Goal: Use online tool/utility: Utilize a website feature to perform a specific function

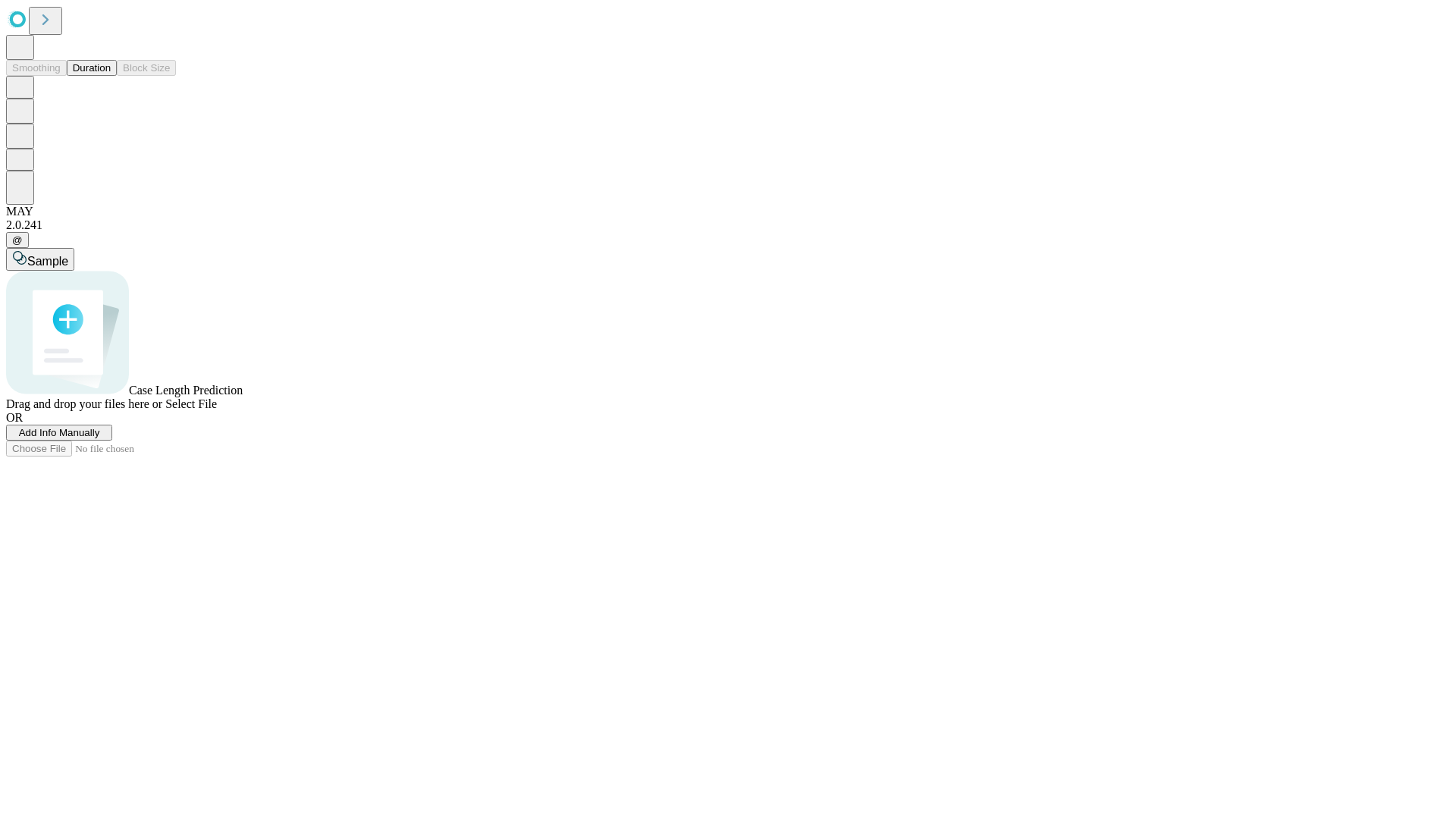
click at [217, 410] on span "Select File" at bounding box center [191, 404] width 51 height 13
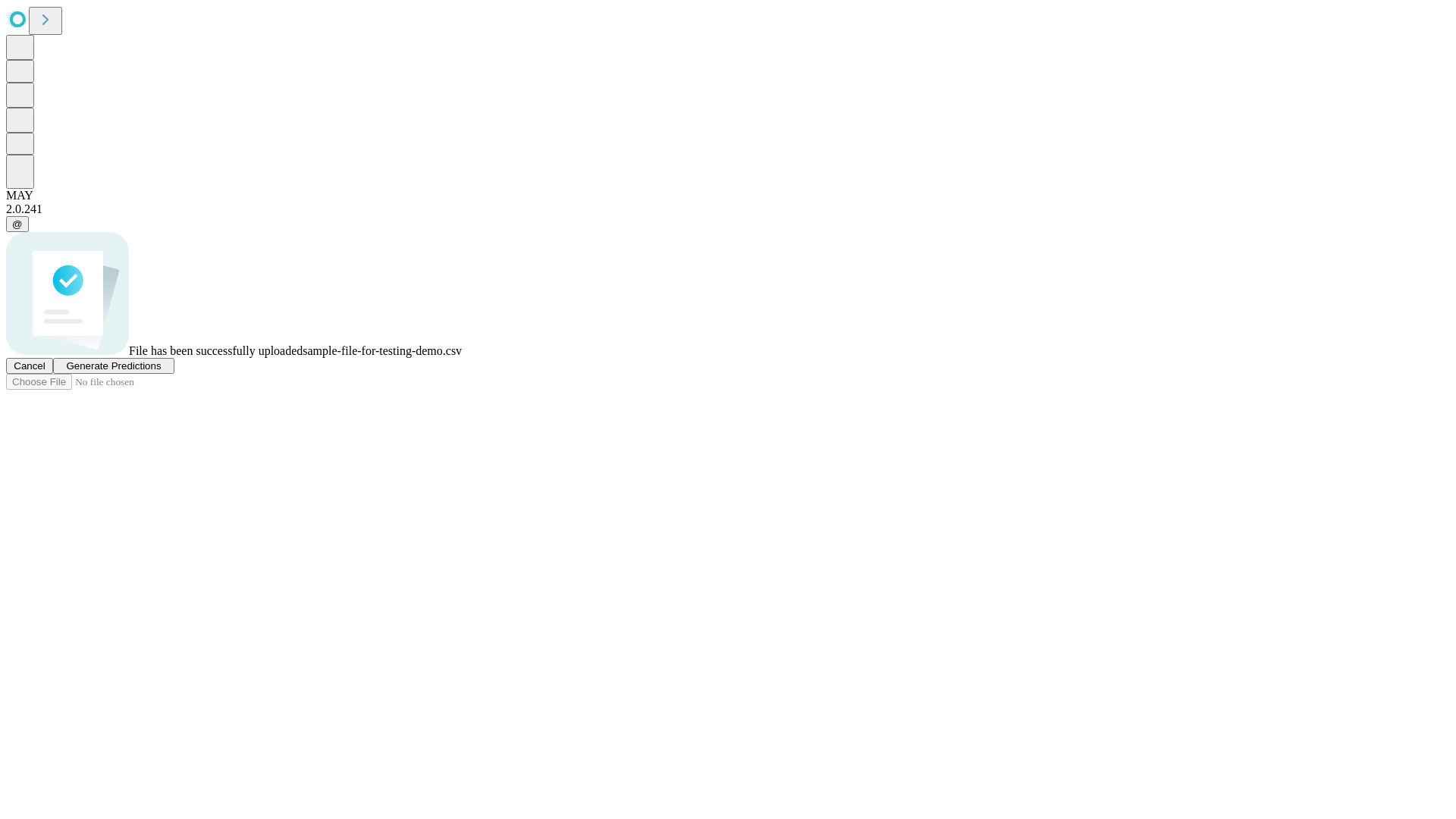
click at [161, 372] on span "Generate Predictions" at bounding box center [113, 366] width 95 height 11
